Goal: Navigation & Orientation: Understand site structure

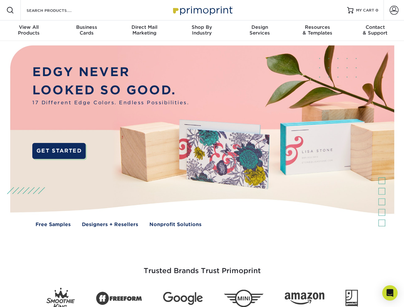
click at [202, 154] on img at bounding box center [202, 141] width 400 height 200
click at [10, 10] on span at bounding box center [10, 10] width 8 height 8
click at [394, 10] on span at bounding box center [394, 10] width 9 height 9
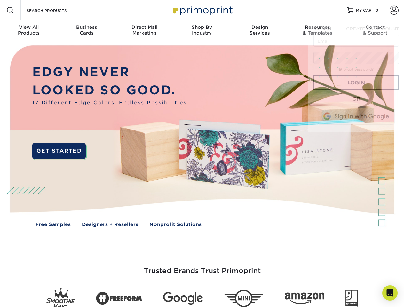
click at [29, 31] on div "View All Products" at bounding box center [29, 30] width 58 height 12
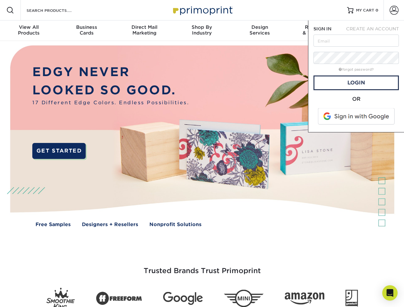
click at [86, 31] on div "Business Cards" at bounding box center [87, 30] width 58 height 12
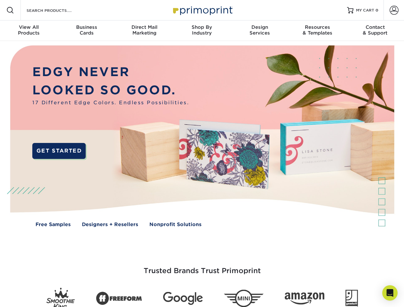
click at [144, 31] on div "Direct Mail Marketing" at bounding box center [144, 30] width 58 height 12
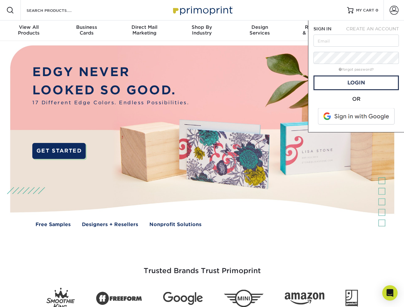
click at [202, 31] on div "Shop By Industry" at bounding box center [202, 30] width 58 height 12
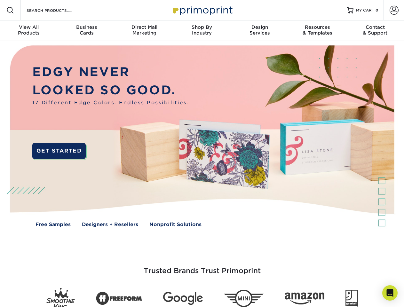
click at [260, 31] on div "Design Services" at bounding box center [260, 30] width 58 height 12
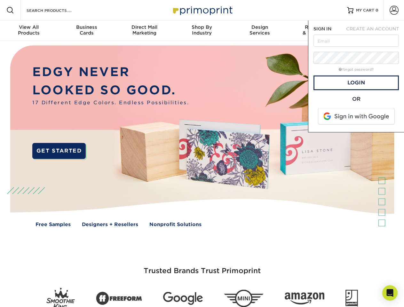
click at [317, 31] on span "SIGN IN" at bounding box center [323, 28] width 18 height 5
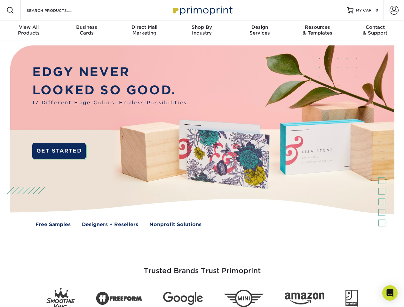
click at [375, 31] on div "Contact & Support" at bounding box center [375, 30] width 58 height 12
